Goal: Information Seeking & Learning: Learn about a topic

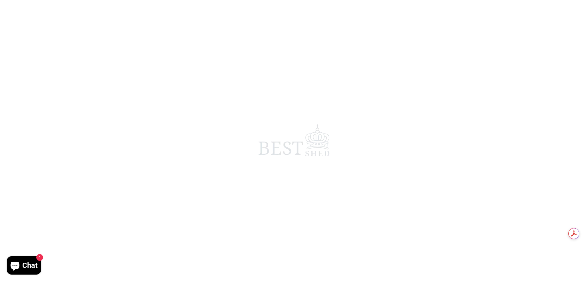
click at [26, 263] on span "Chat" at bounding box center [29, 265] width 15 height 9
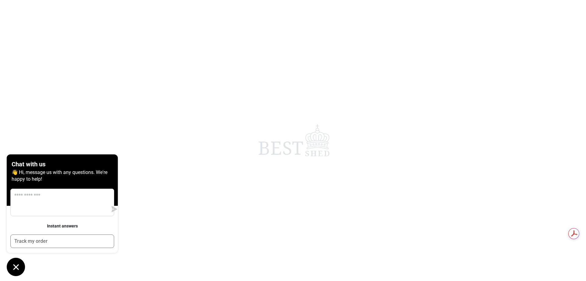
click at [12, 265] on icon "Chat window" at bounding box center [15, 266] width 9 height 9
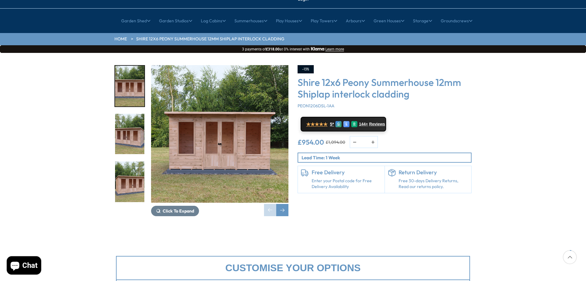
scroll to position [61, 0]
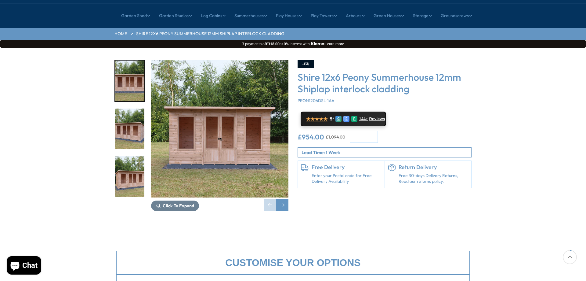
click at [135, 108] on img "2 / 21" at bounding box center [129, 128] width 29 height 41
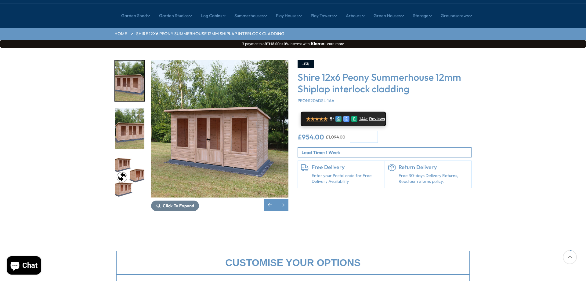
click at [134, 156] on img "4 / 21" at bounding box center [129, 176] width 29 height 41
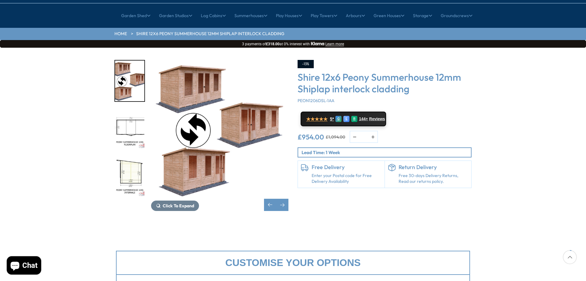
click at [130, 110] on img "5 / 21" at bounding box center [129, 128] width 29 height 41
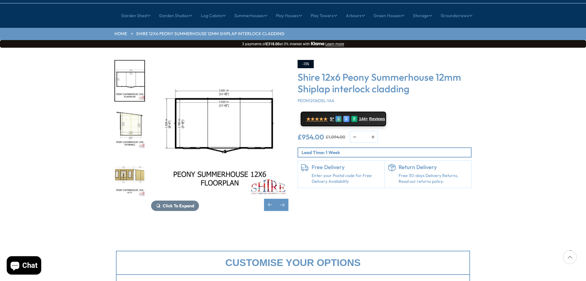
click at [130, 108] on img "6 / 21" at bounding box center [129, 128] width 29 height 41
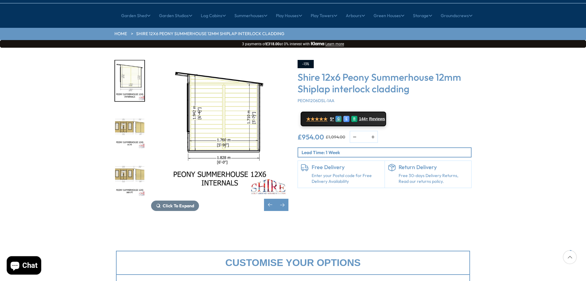
click at [130, 63] on img "6 / 21" at bounding box center [129, 80] width 29 height 41
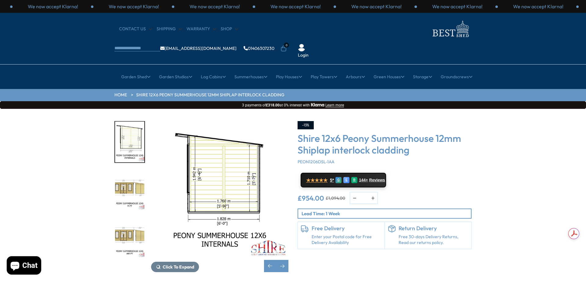
scroll to position [0, 0]
click at [264, 243] on div "Click To Expand" at bounding box center [219, 196] width 137 height 151
click at [268, 260] on div "Previous slide" at bounding box center [270, 266] width 12 height 12
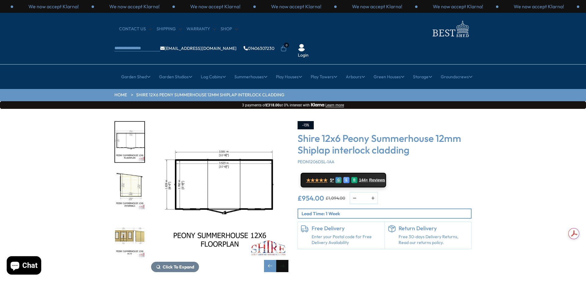
click at [284, 260] on div "Next slide" at bounding box center [282, 266] width 12 height 12
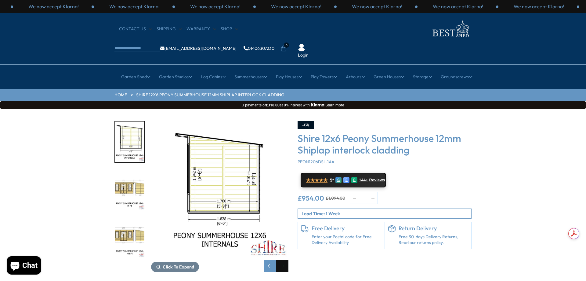
click at [284, 260] on div "Next slide" at bounding box center [282, 266] width 12 height 12
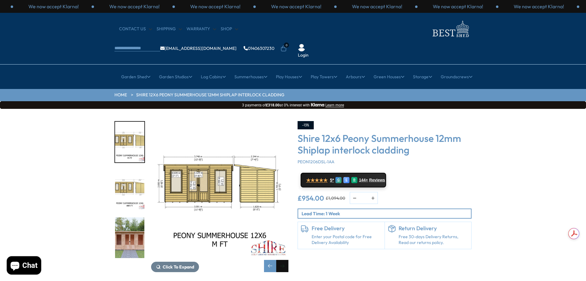
click at [281, 260] on div "Next slide" at bounding box center [282, 266] width 12 height 12
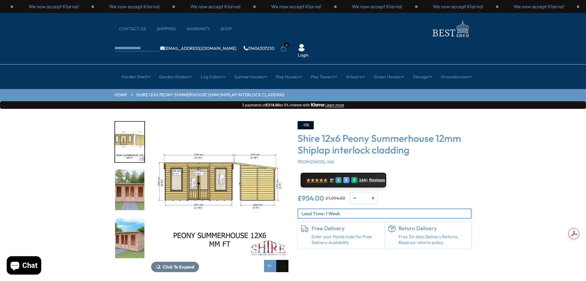
click at [281, 260] on div "Next slide" at bounding box center [282, 266] width 12 height 12
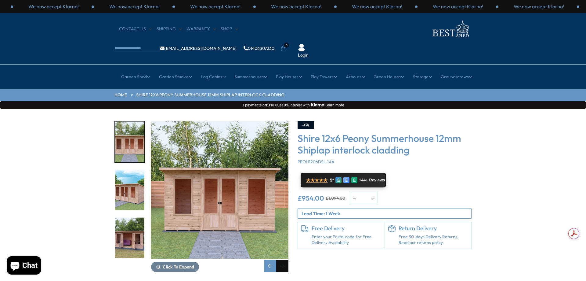
click at [281, 260] on div "Next slide" at bounding box center [282, 266] width 12 height 12
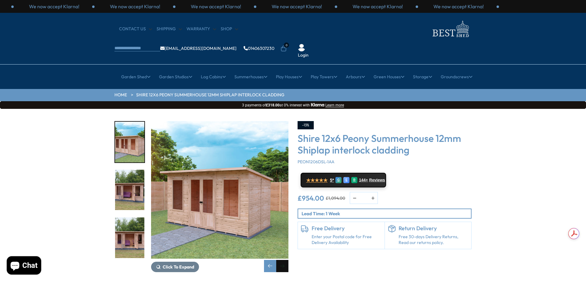
click at [281, 260] on div "Next slide" at bounding box center [282, 266] width 12 height 12
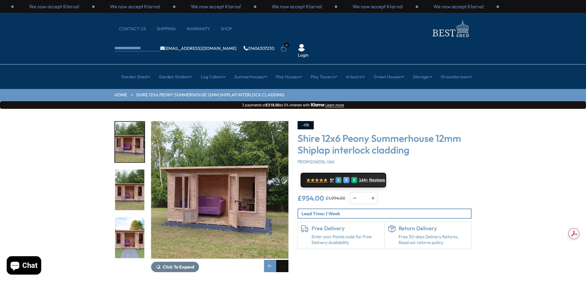
click at [281, 260] on div "Next slide" at bounding box center [282, 266] width 12 height 12
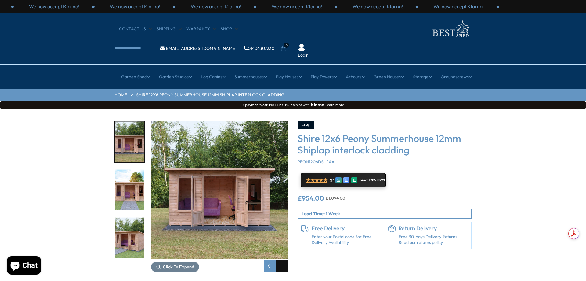
click at [281, 260] on div "Next slide" at bounding box center [282, 266] width 12 height 12
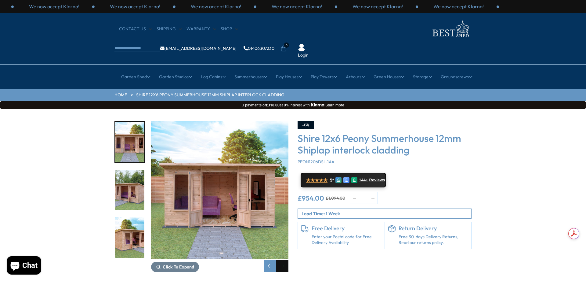
click at [281, 260] on div "Next slide" at bounding box center [282, 266] width 12 height 12
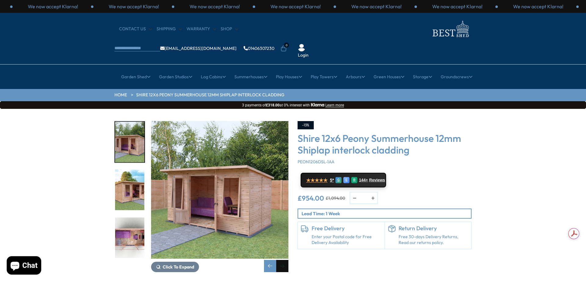
click at [281, 260] on div "Next slide" at bounding box center [282, 266] width 12 height 12
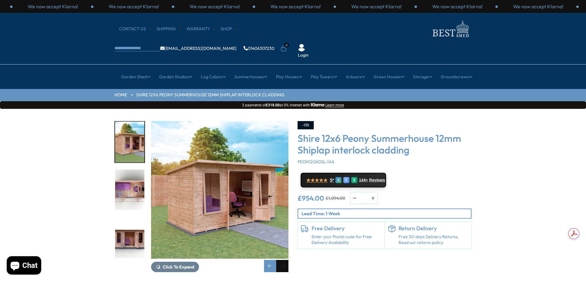
click at [283, 260] on div "Next slide" at bounding box center [282, 266] width 12 height 12
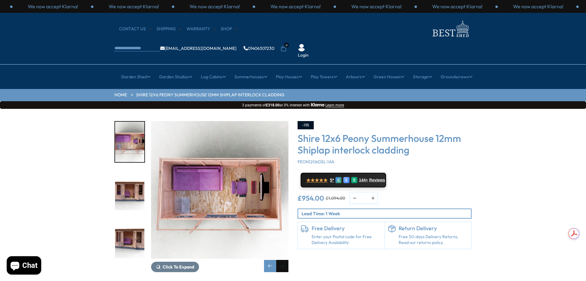
click at [283, 260] on div "Next slide" at bounding box center [282, 266] width 12 height 12
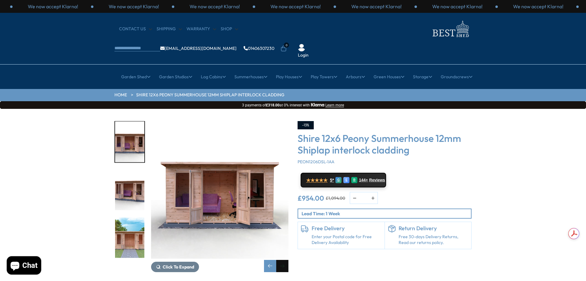
click at [283, 260] on div "Next slide" at bounding box center [282, 266] width 12 height 12
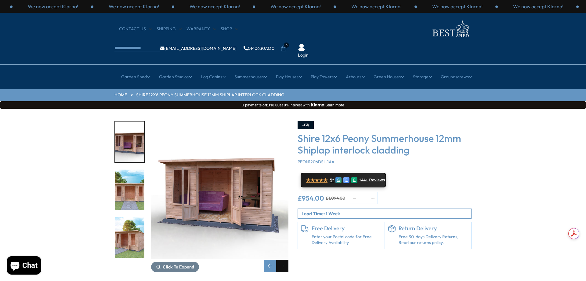
click at [283, 260] on div "Next slide" at bounding box center [282, 266] width 12 height 12
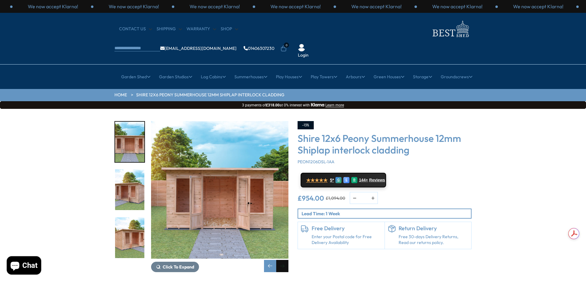
click at [283, 260] on div "Next slide" at bounding box center [282, 266] width 12 height 12
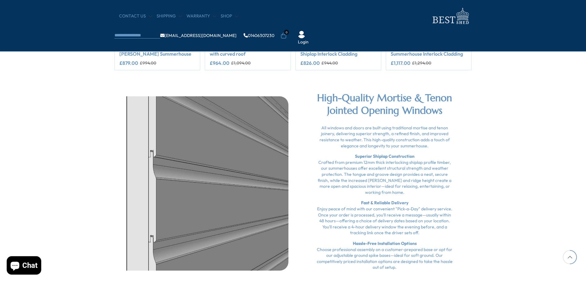
scroll to position [886, 0]
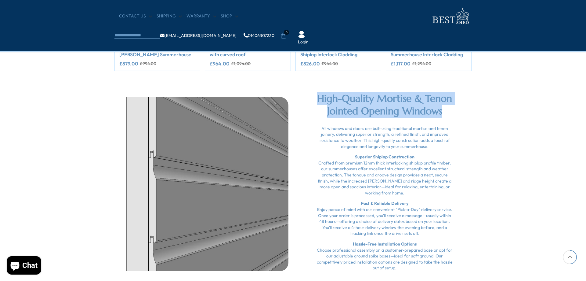
drag, startPoint x: 314, startPoint y: 101, endPoint x: 446, endPoint y: 115, distance: 133.4
click at [446, 115] on div "High-Quality Mortise & Tenon Jointed Opening Windows All windows and doors are …" at bounding box center [384, 183] width 183 height 183
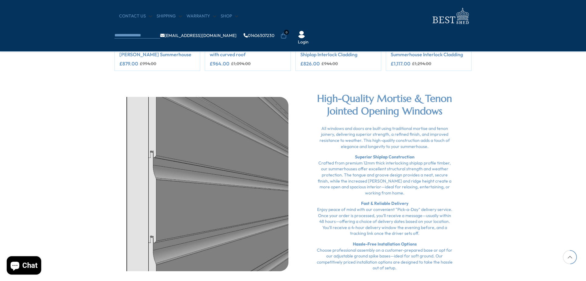
click at [441, 127] on div "All windows and doors are built using traditional mortise and tenon joinery, de…" at bounding box center [384, 198] width 137 height 145
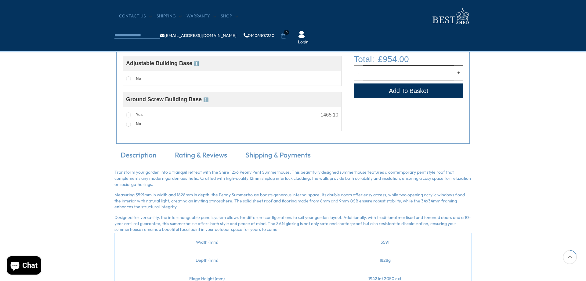
scroll to position [328, 0]
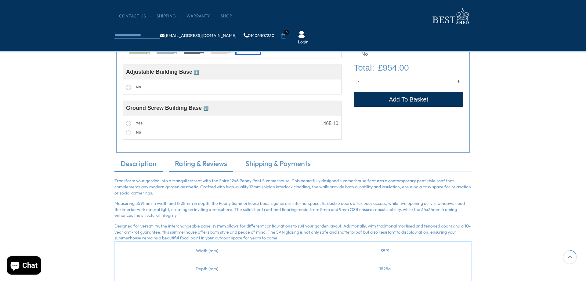
click at [201, 159] on link "Rating & Reviews" at bounding box center [201, 165] width 64 height 13
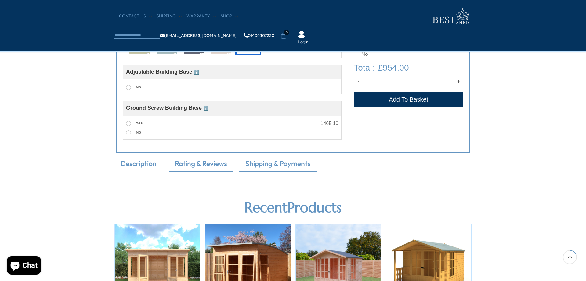
click at [276, 159] on link "Shipping & Payments" at bounding box center [278, 165] width 78 height 13
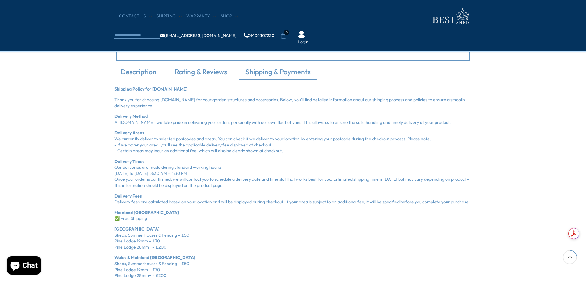
scroll to position [358, 0]
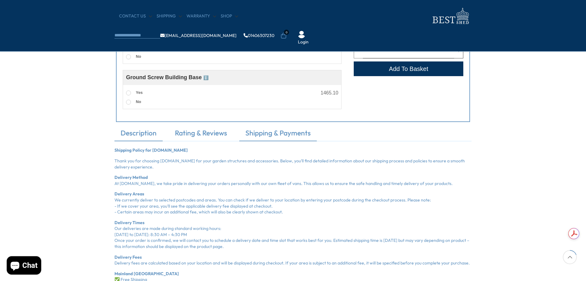
click at [144, 139] on link "Description" at bounding box center [139, 134] width 48 height 13
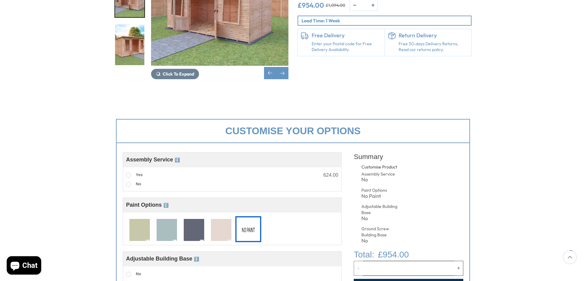
scroll to position [114, 0]
